Goal: Find specific page/section: Locate a particular part of the current website

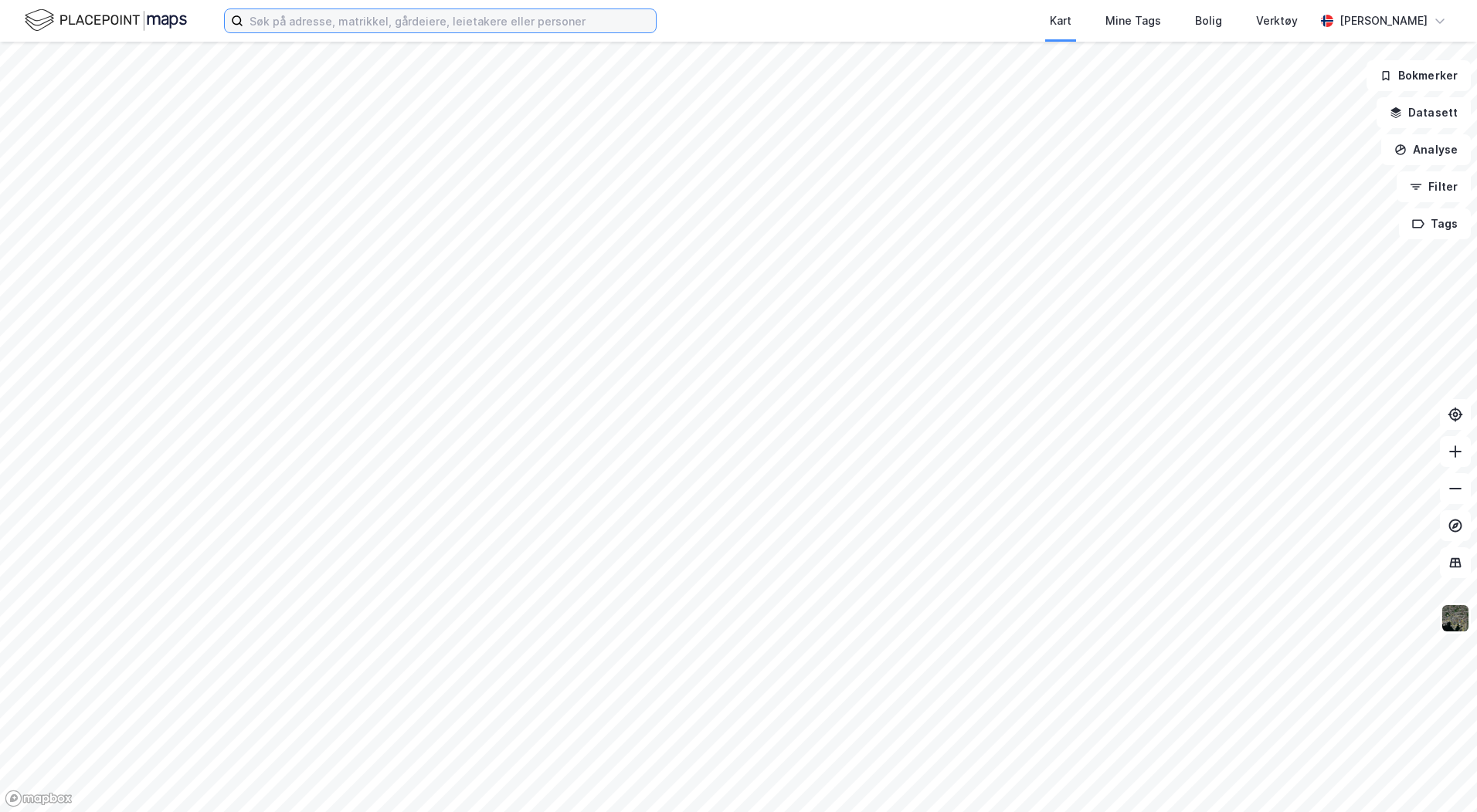
click at [334, 23] on input at bounding box center [450, 21] width 412 height 23
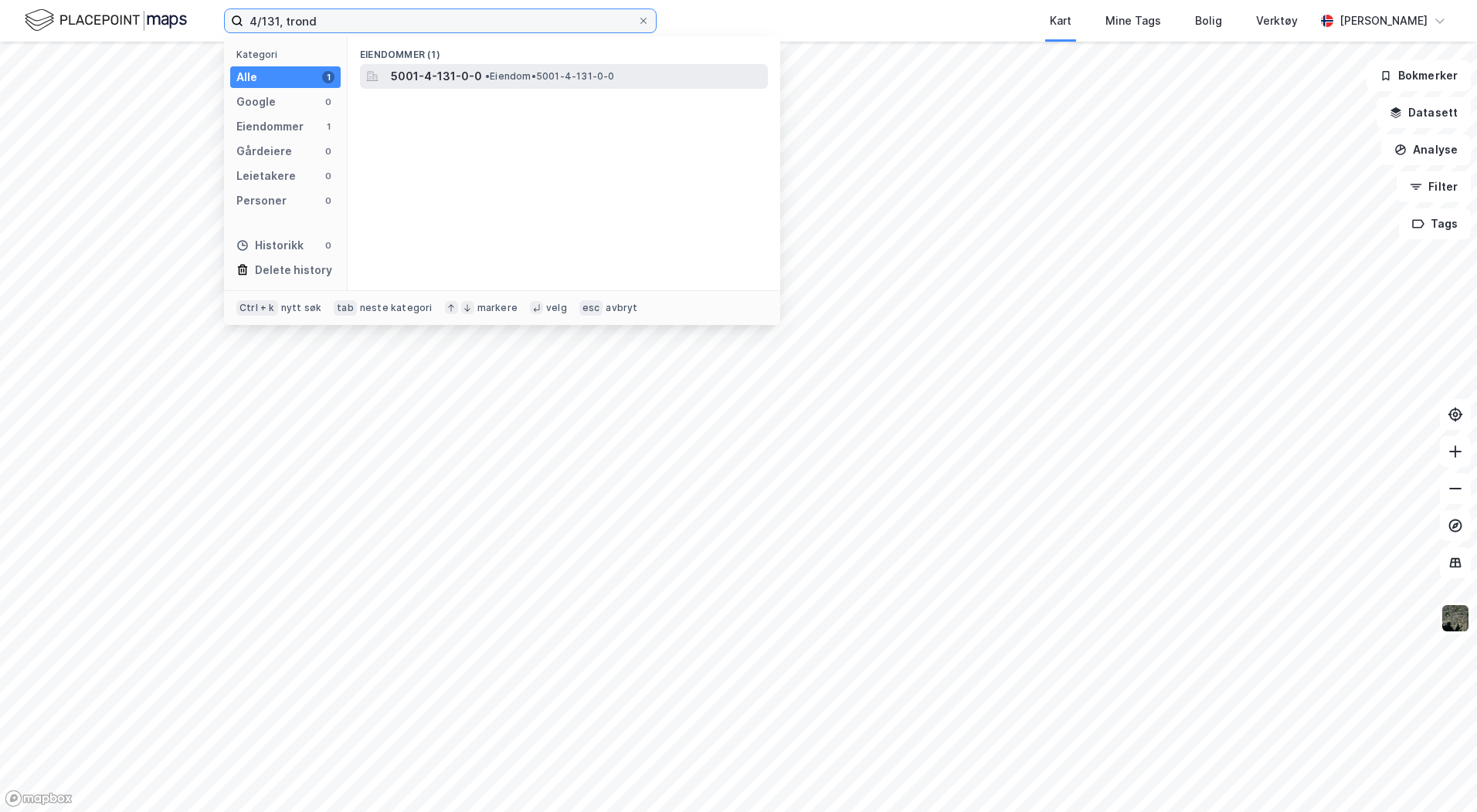
type input "4/131, trond"
click at [420, 79] on span "5001-4-131-0-0" at bounding box center [436, 76] width 91 height 18
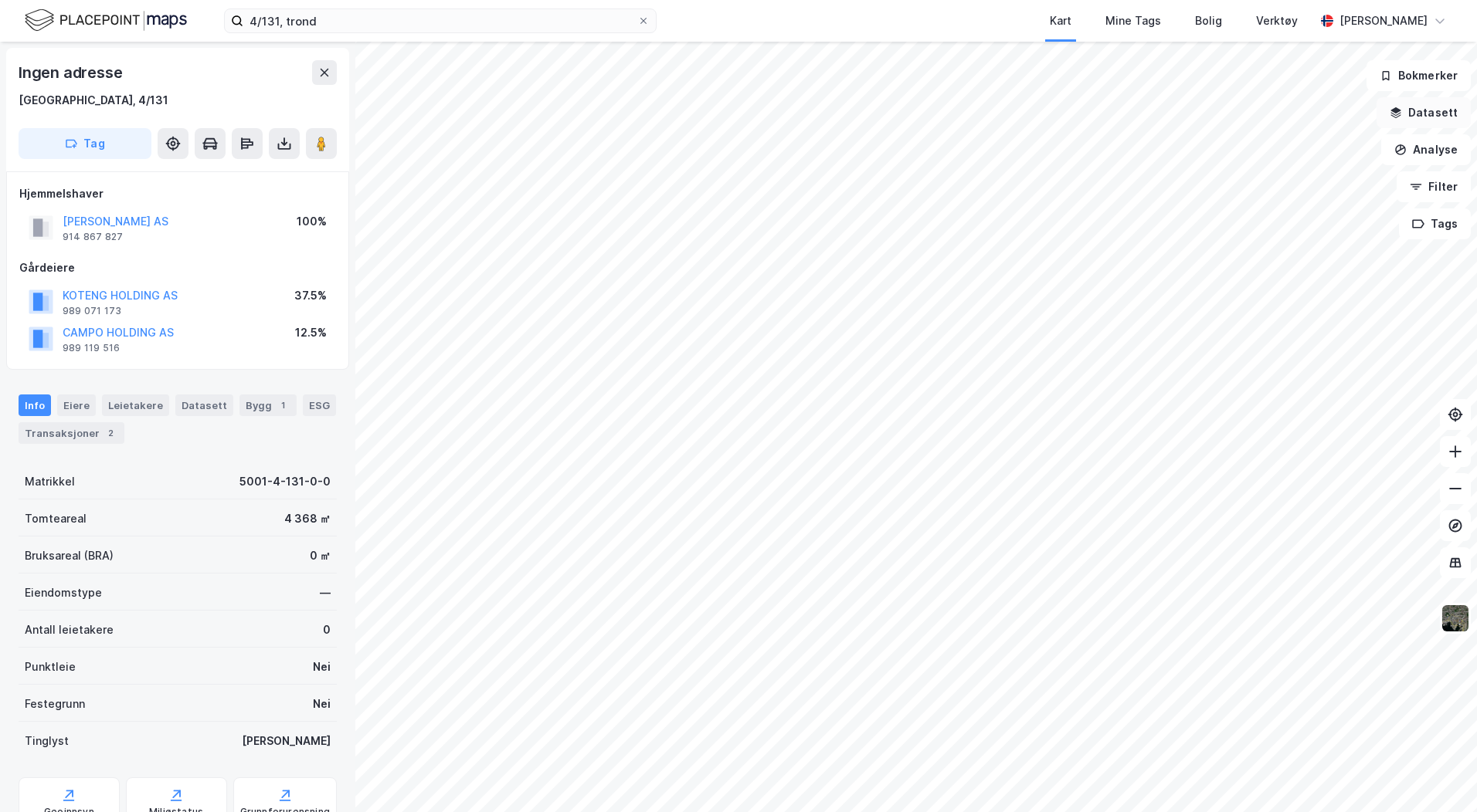
click at [1407, 110] on button "Datasett" at bounding box center [1423, 113] width 94 height 31
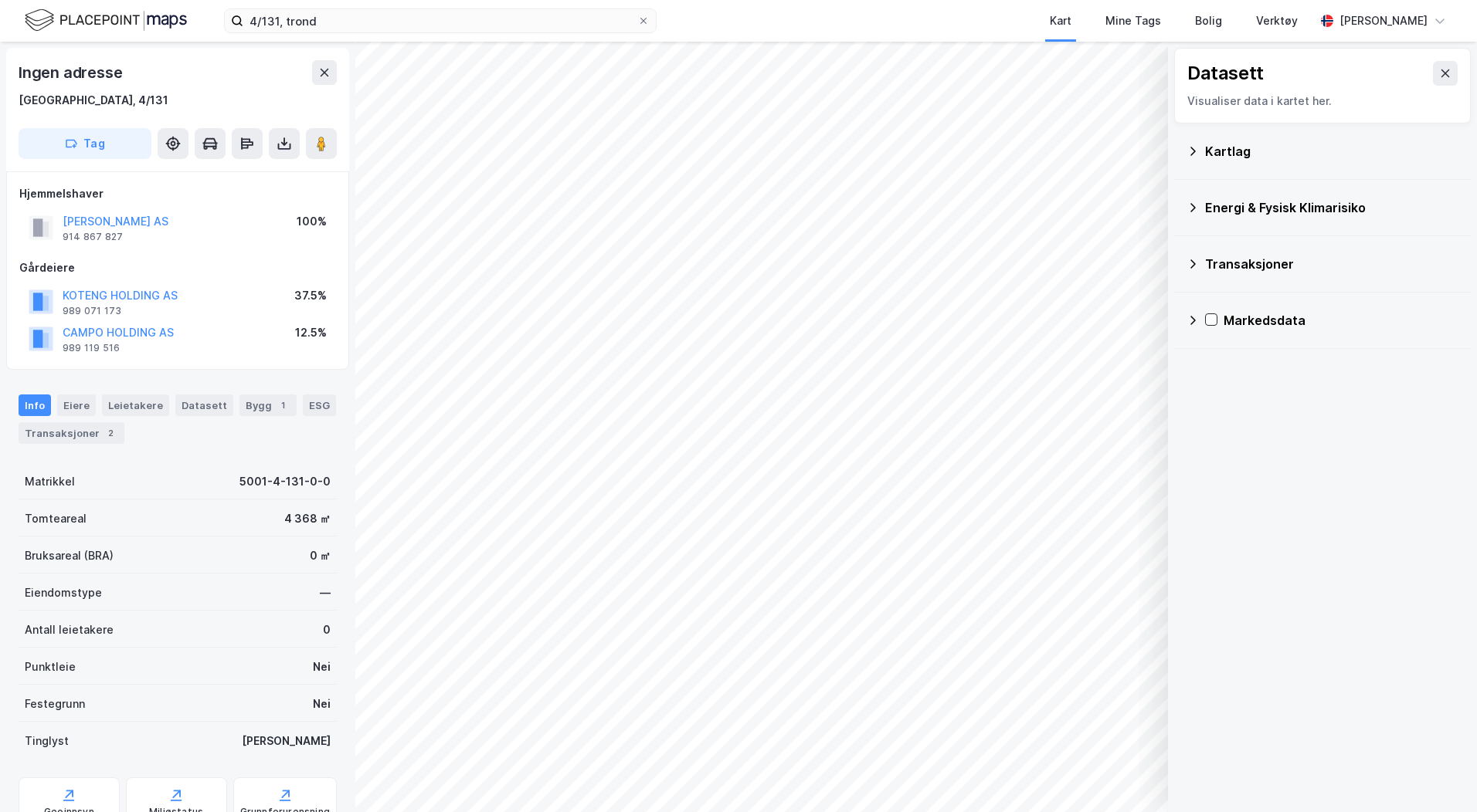
click at [1228, 150] on div "Kartlag" at bounding box center [1331, 150] width 253 height 18
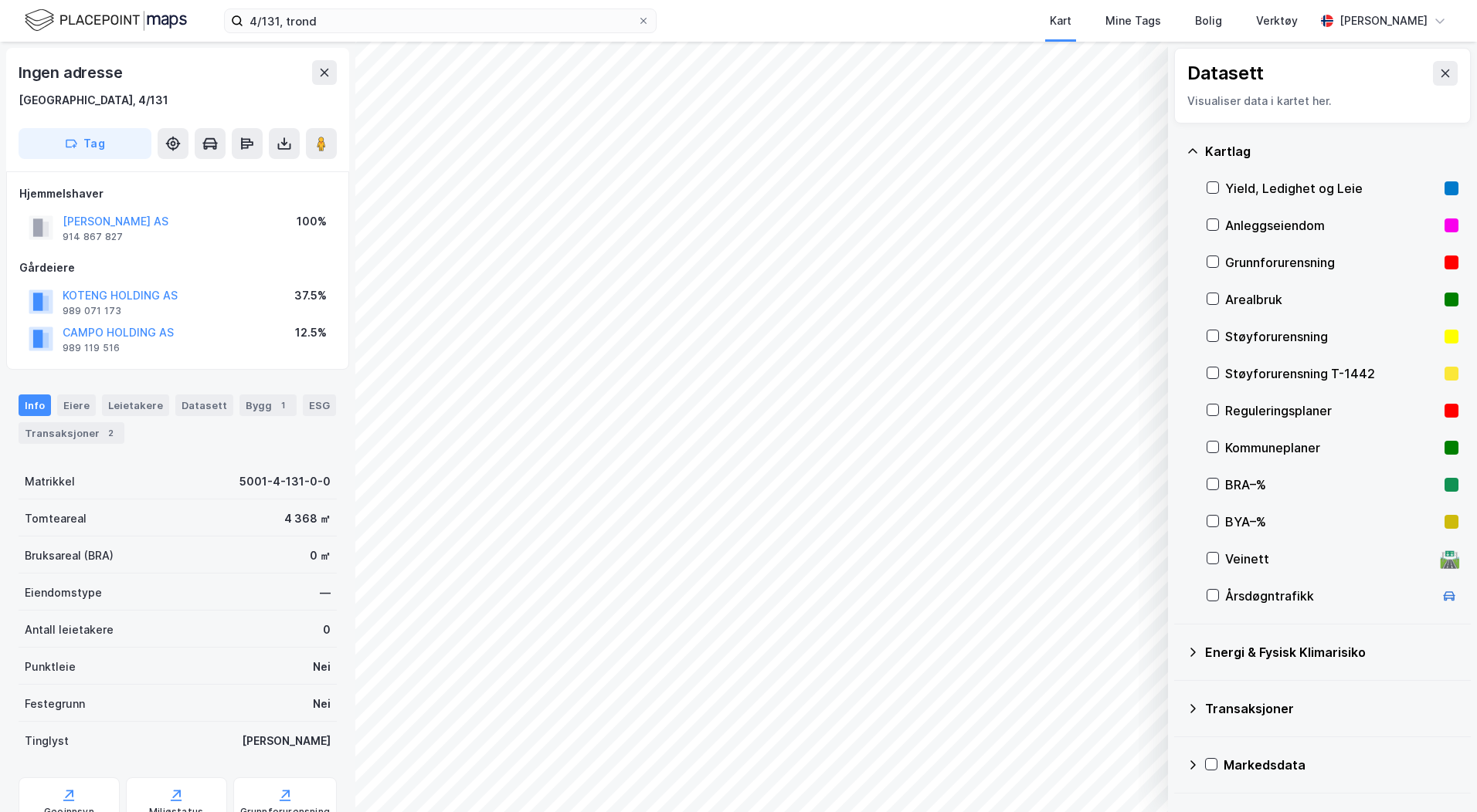
click at [1245, 407] on div "Reguleringsplaner" at bounding box center [1331, 410] width 213 height 18
